Goal: Information Seeking & Learning: Find specific fact

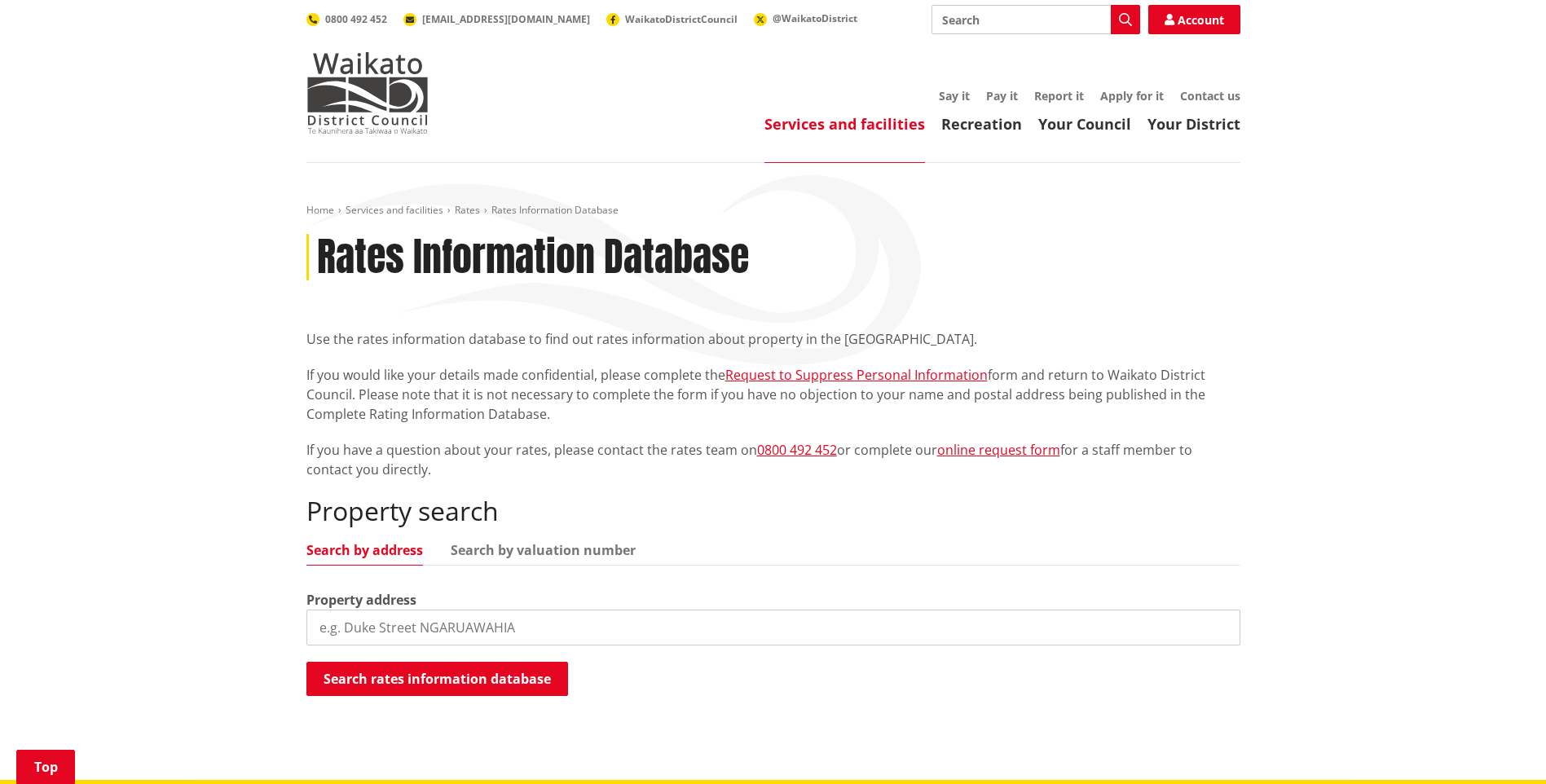
scroll to position [244, 0]
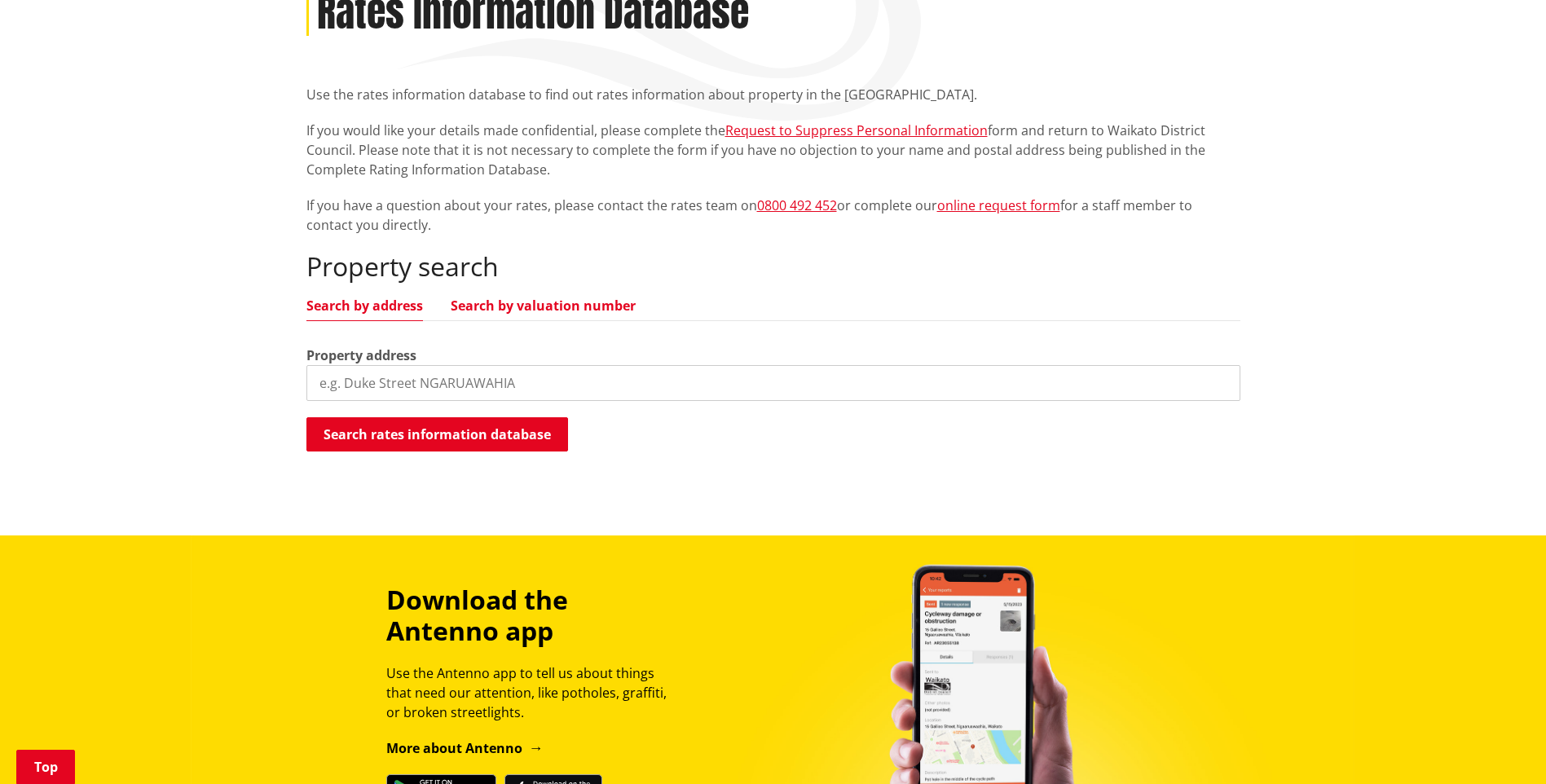
click at [515, 309] on link "Search by valuation number" at bounding box center [544, 306] width 185 height 13
click at [404, 370] on input "search" at bounding box center [773, 383] width 934 height 36
type input "04411/014.01"
drag, startPoint x: 408, startPoint y: 426, endPoint x: 413, endPoint y: 435, distance: 10.3
click at [412, 430] on button "Search rates information database" at bounding box center [437, 435] width 262 height 34
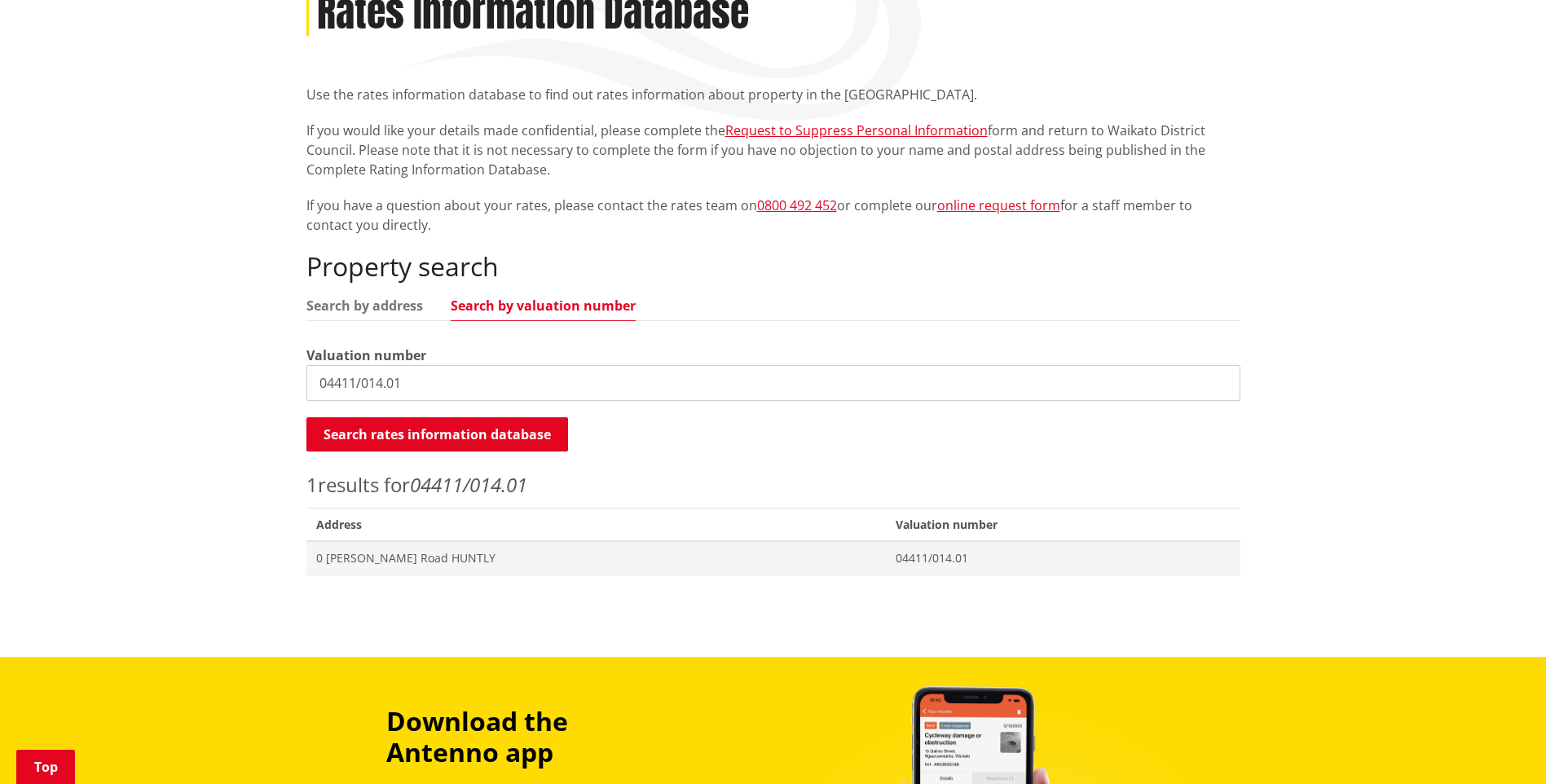
scroll to position [489, 0]
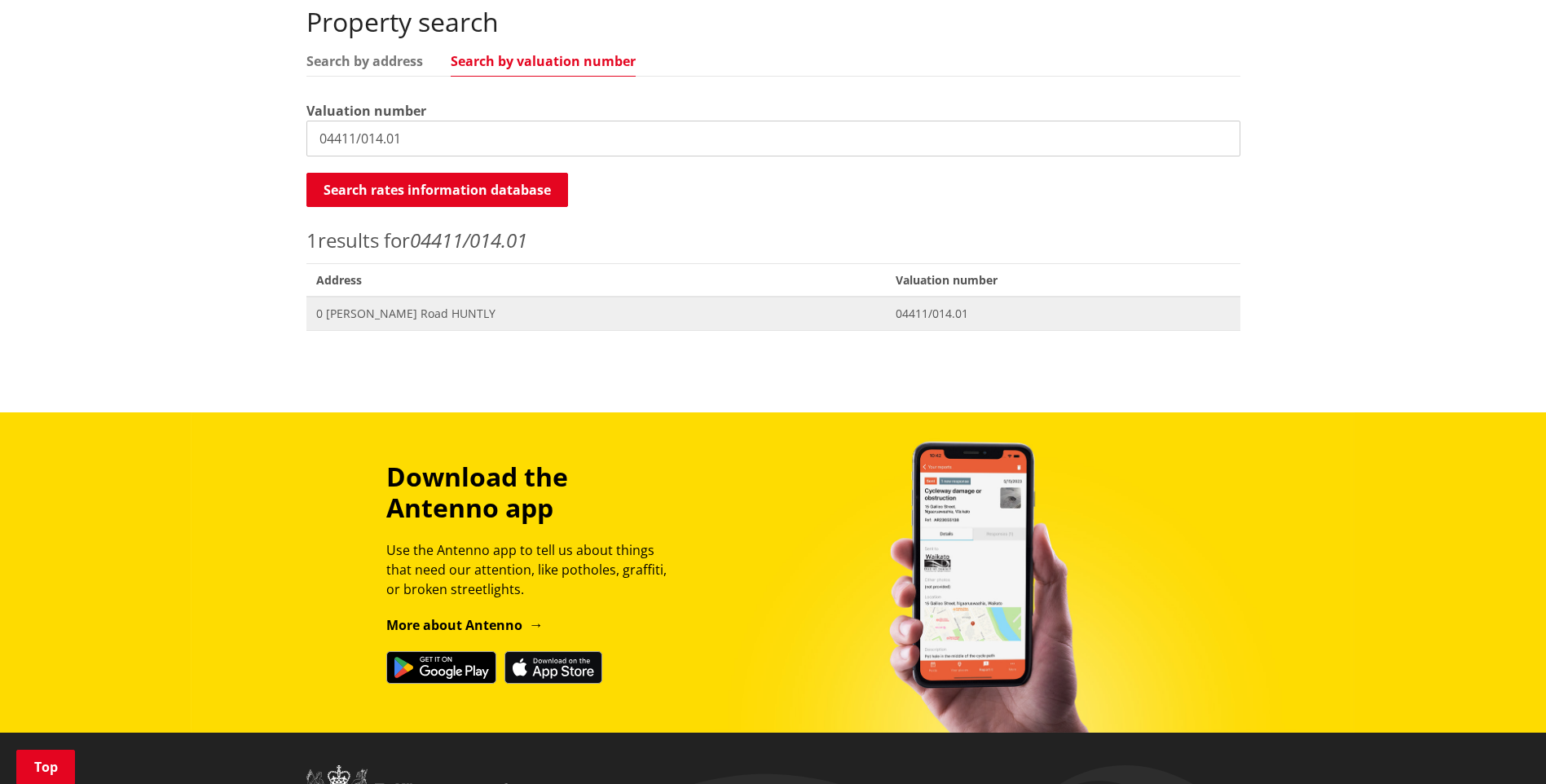
drag, startPoint x: 839, startPoint y: 311, endPoint x: 830, endPoint y: 317, distance: 10.8
click at [896, 311] on span "04411/014.01" at bounding box center [1063, 314] width 335 height 16
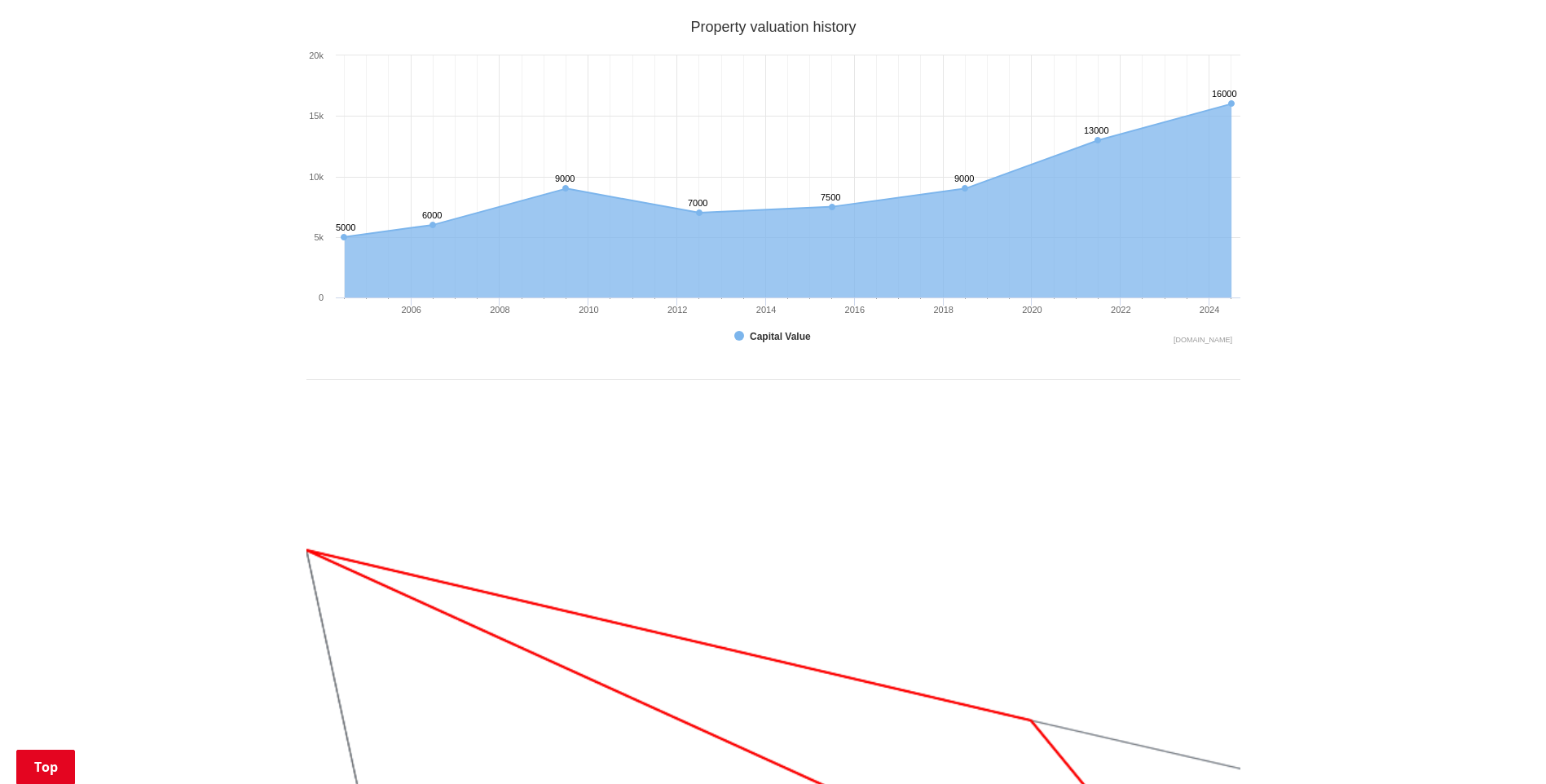
scroll to position [326, 0]
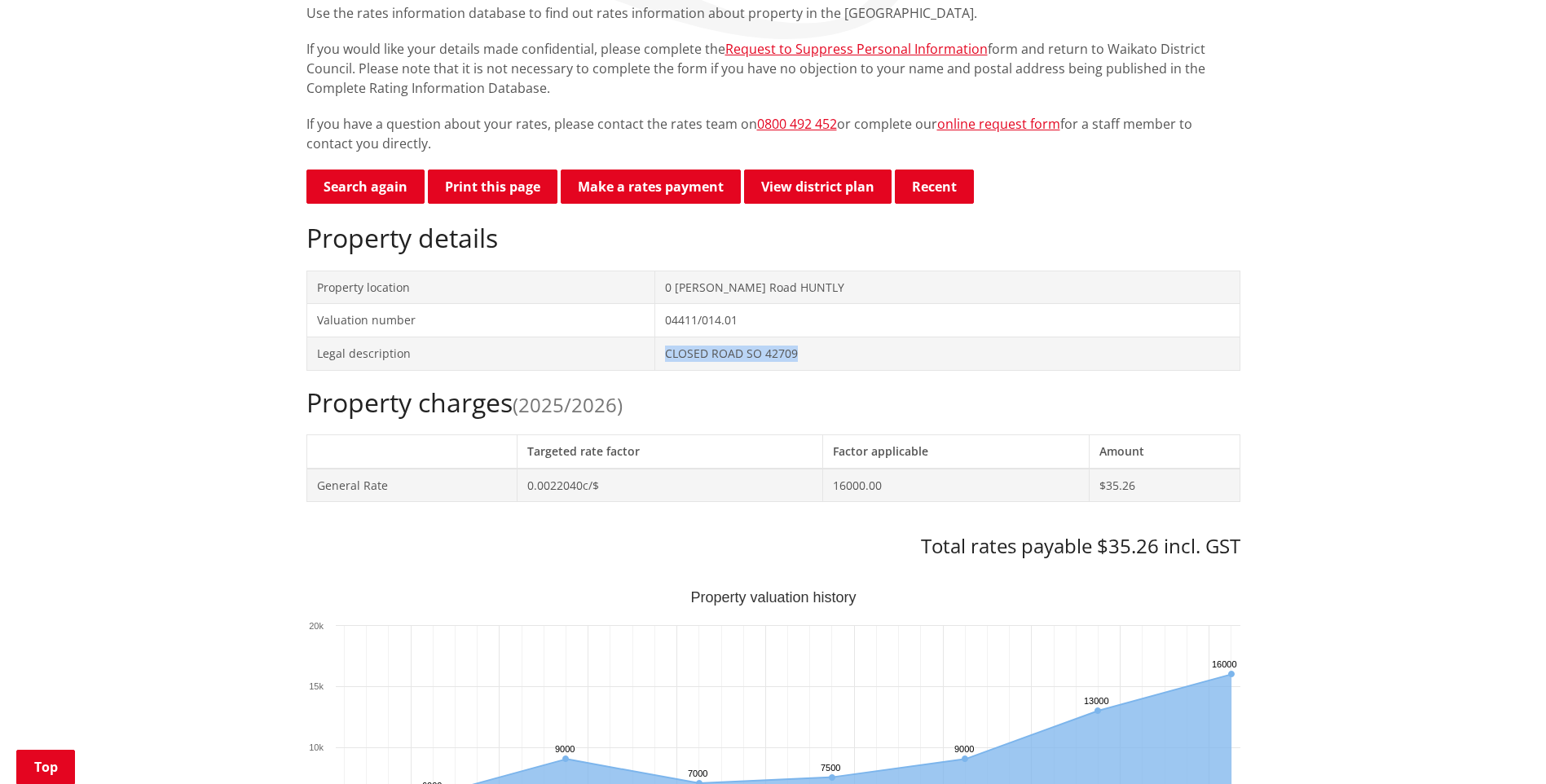
drag, startPoint x: 723, startPoint y: 354, endPoint x: 852, endPoint y: 367, distance: 129.7
click at [852, 367] on td "CLOSED ROAD SO 42709" at bounding box center [947, 353] width 585 height 34
click at [735, 300] on td "0 [PERSON_NAME] Road HUNTLY" at bounding box center [947, 287] width 585 height 34
